Goal: Find specific page/section

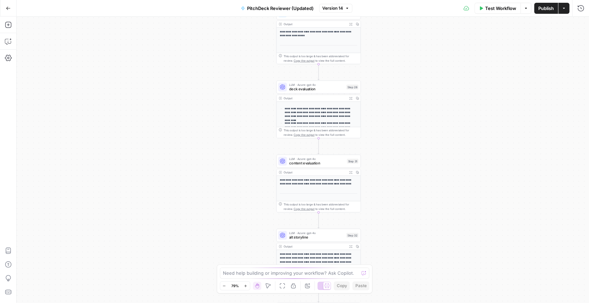
scroll to position [85, 0]
